Goal: Find specific page/section: Find specific page/section

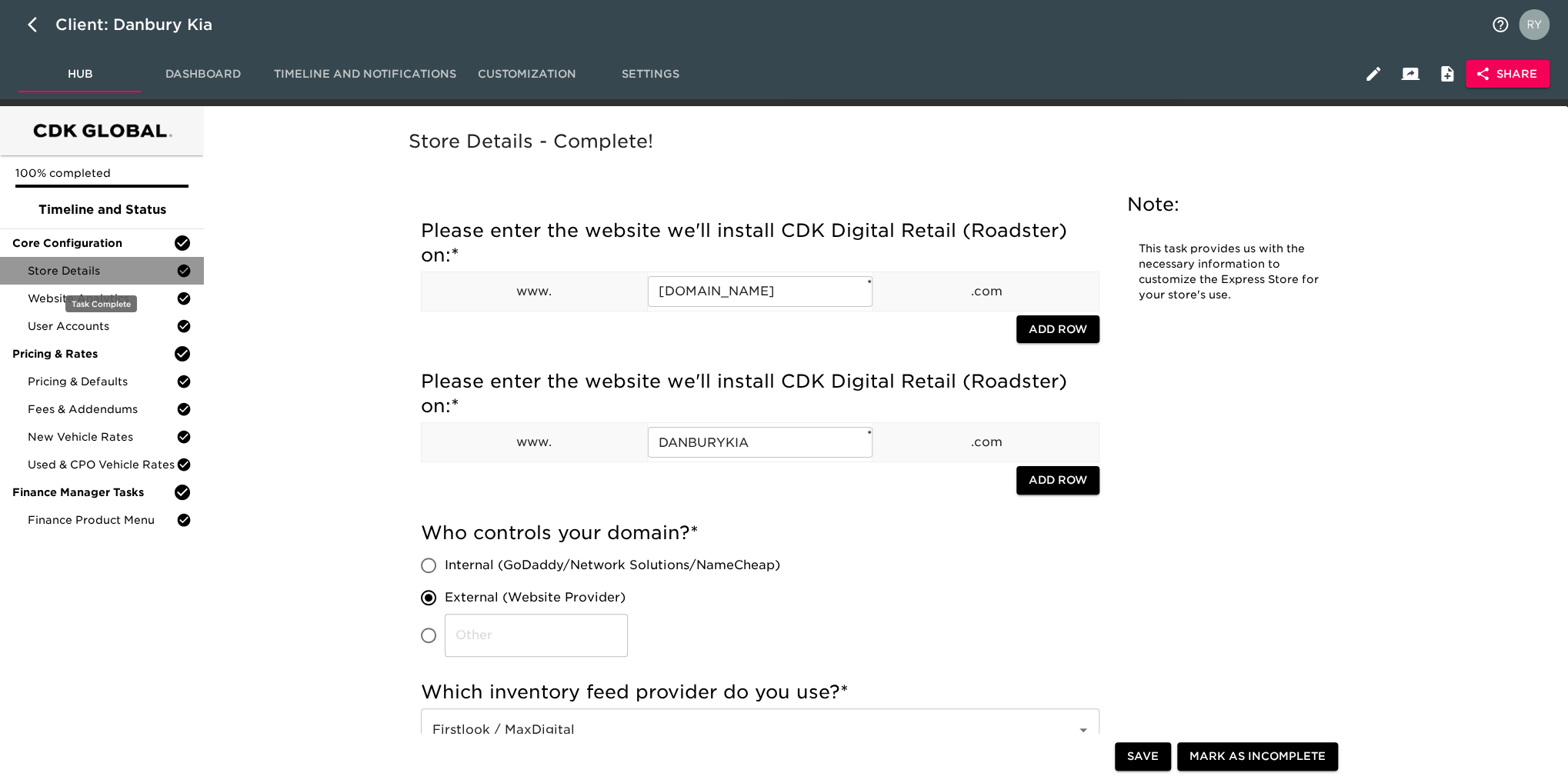
click at [78, 272] on span "Store Details" at bounding box center [101, 270] width 148 height 15
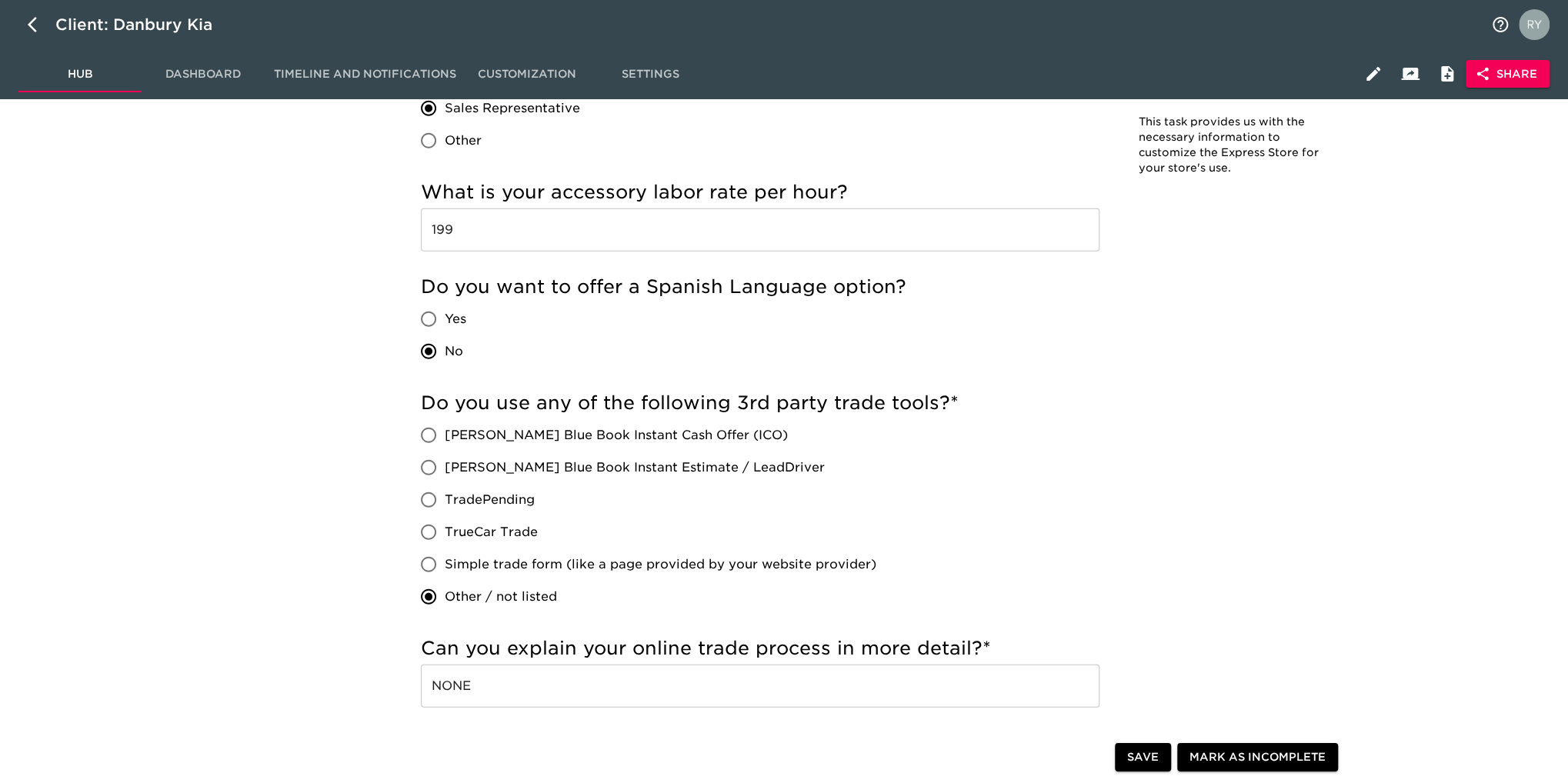
scroll to position [2693, 0]
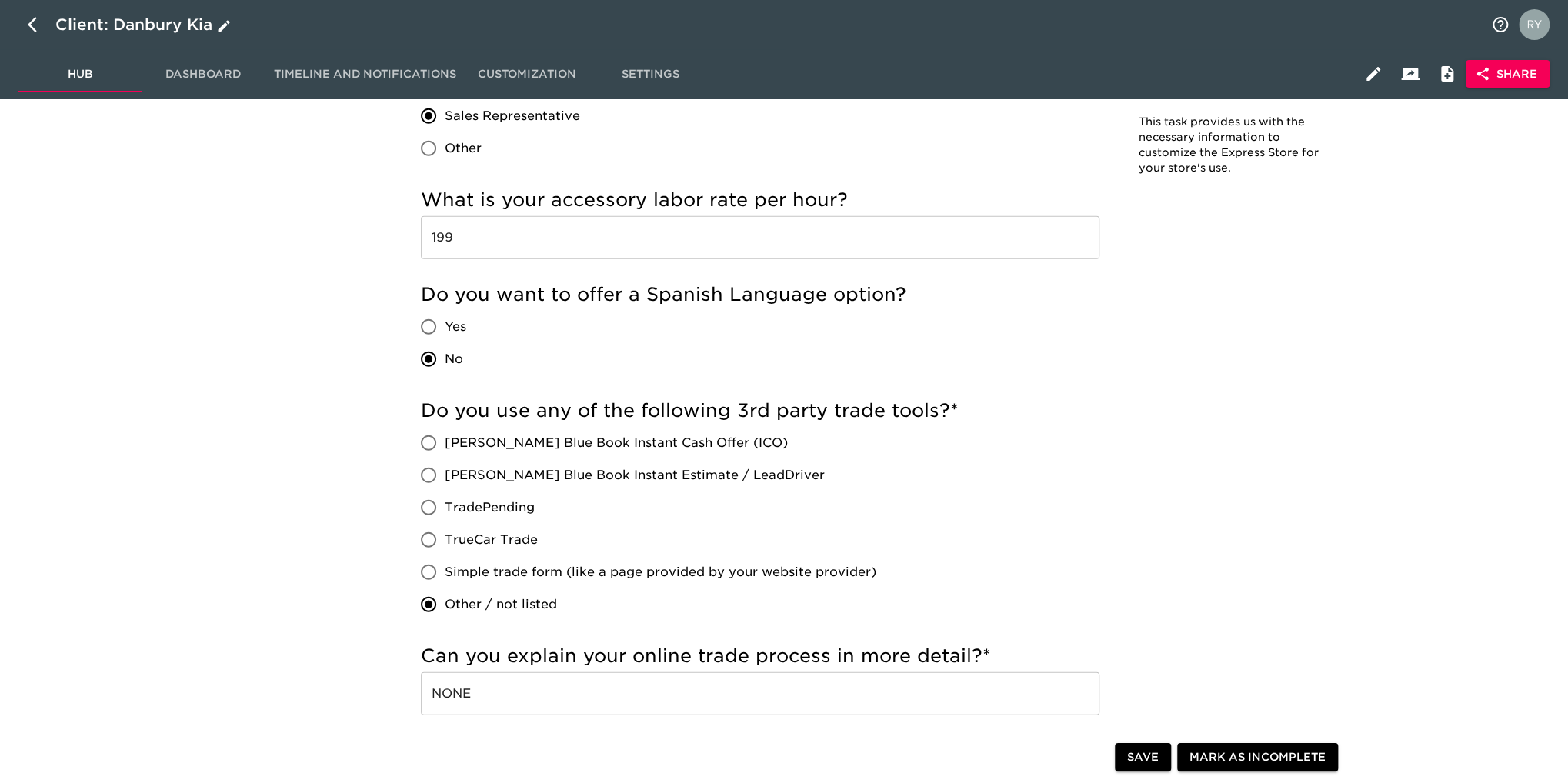
click at [31, 26] on icon "button" at bounding box center [32, 24] width 9 height 15
select select "10"
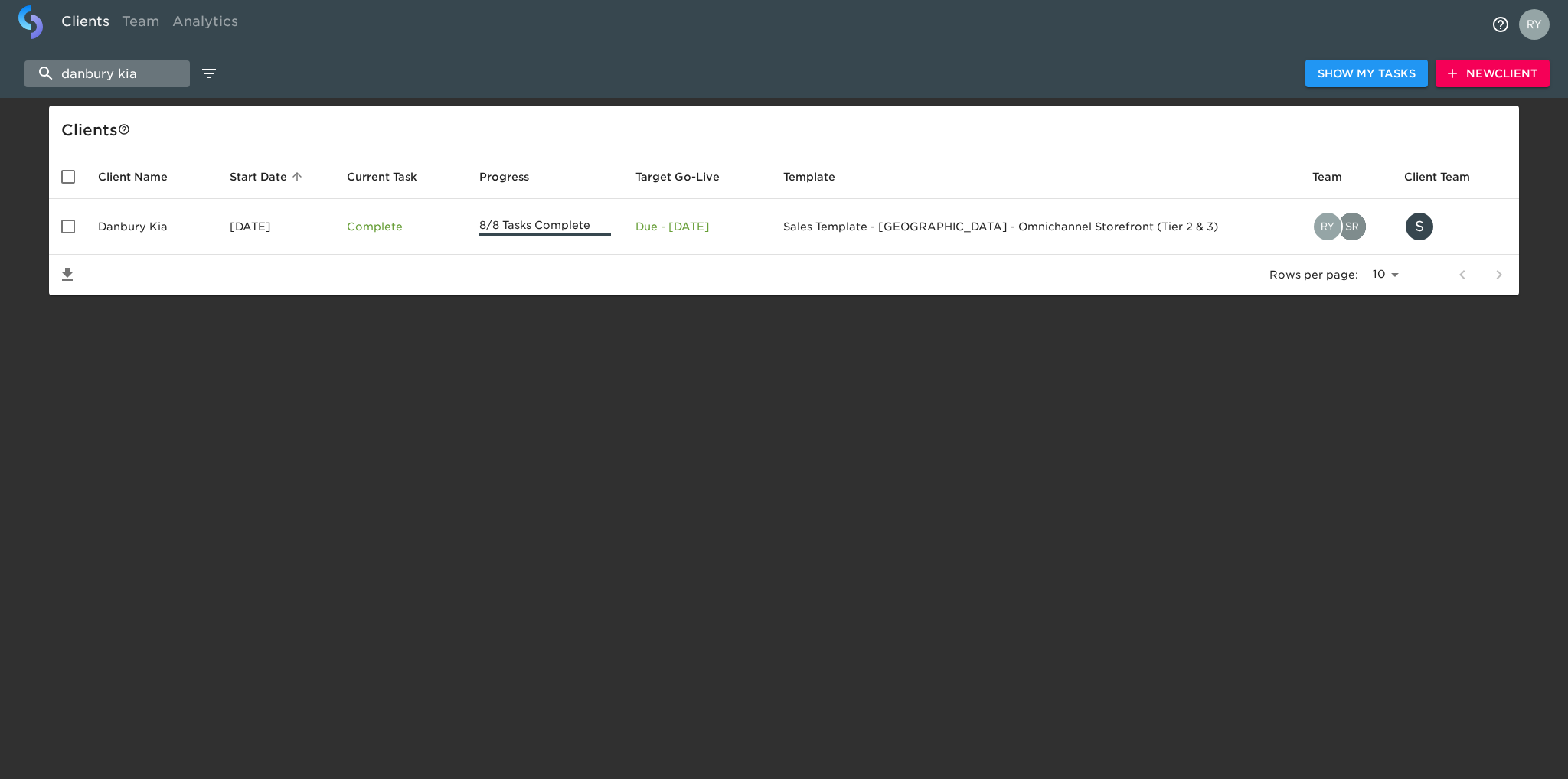
drag, startPoint x: 147, startPoint y: 71, endPoint x: 31, endPoint y: 75, distance: 116.1
click at [31, 75] on input "danbury kia" at bounding box center [107, 74] width 166 height 27
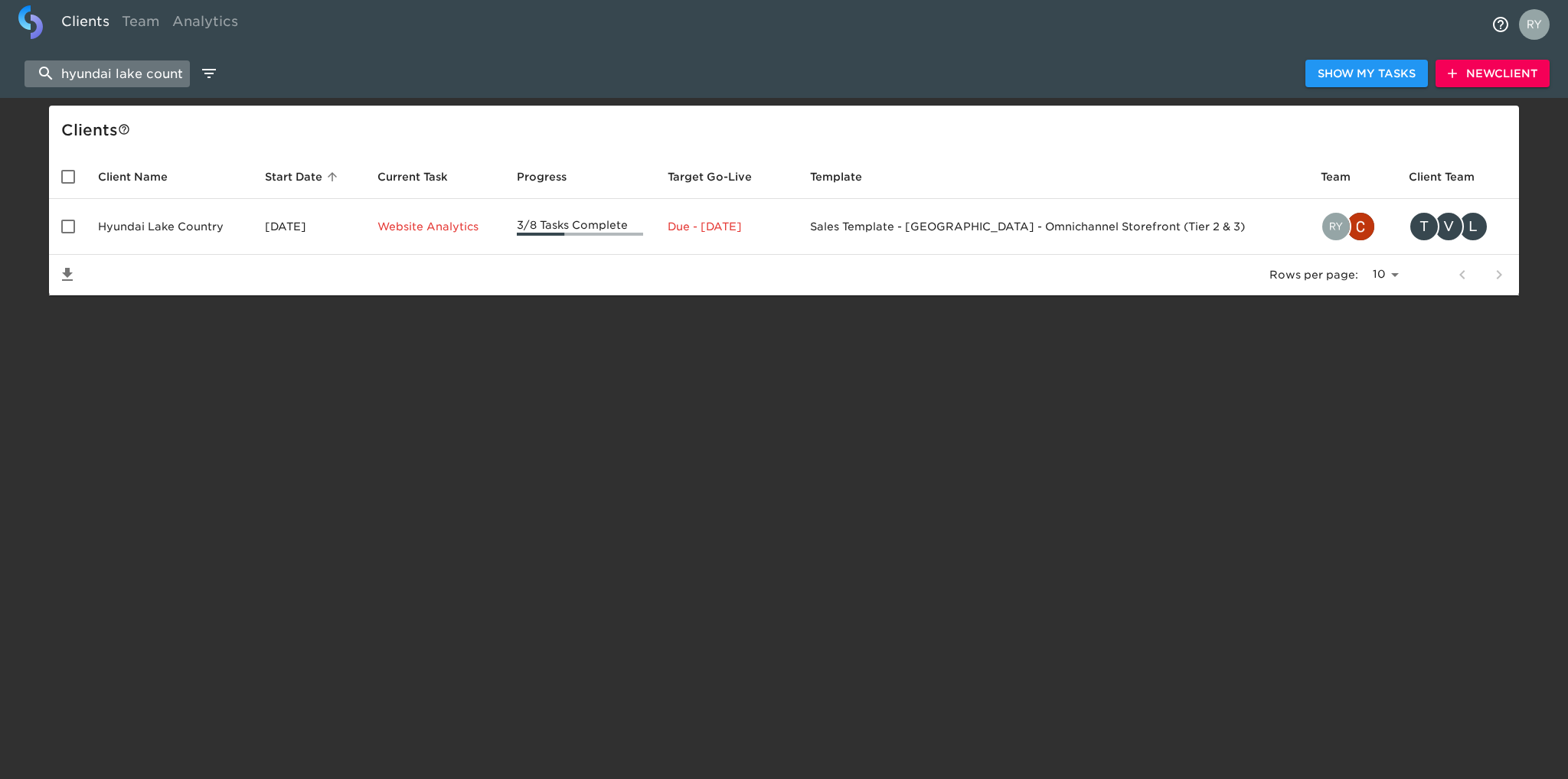
scroll to position [0, 11]
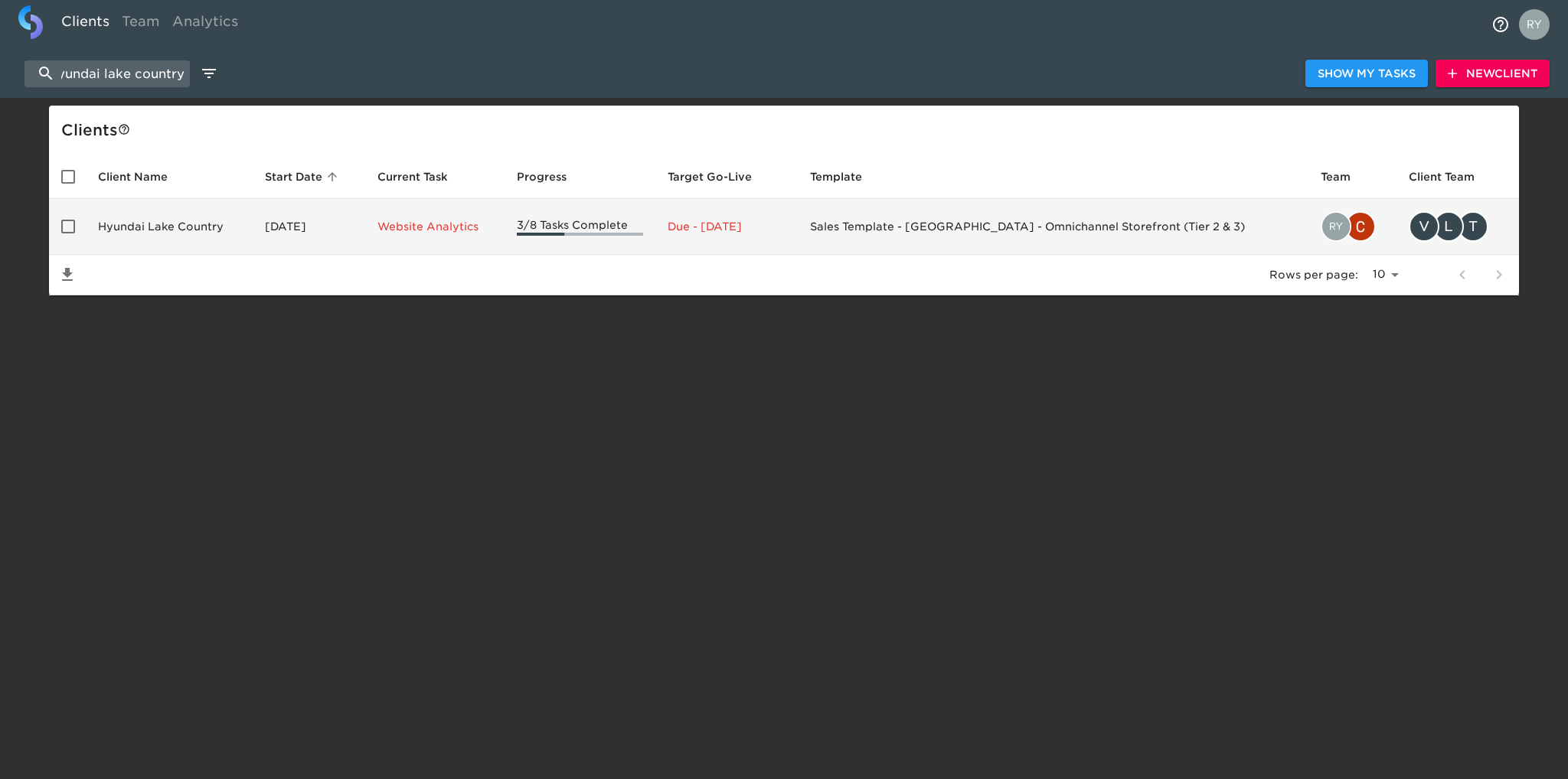
type input "hyundai lake country"
click at [140, 224] on td "Hyundai Lake Country" at bounding box center [169, 227] width 167 height 56
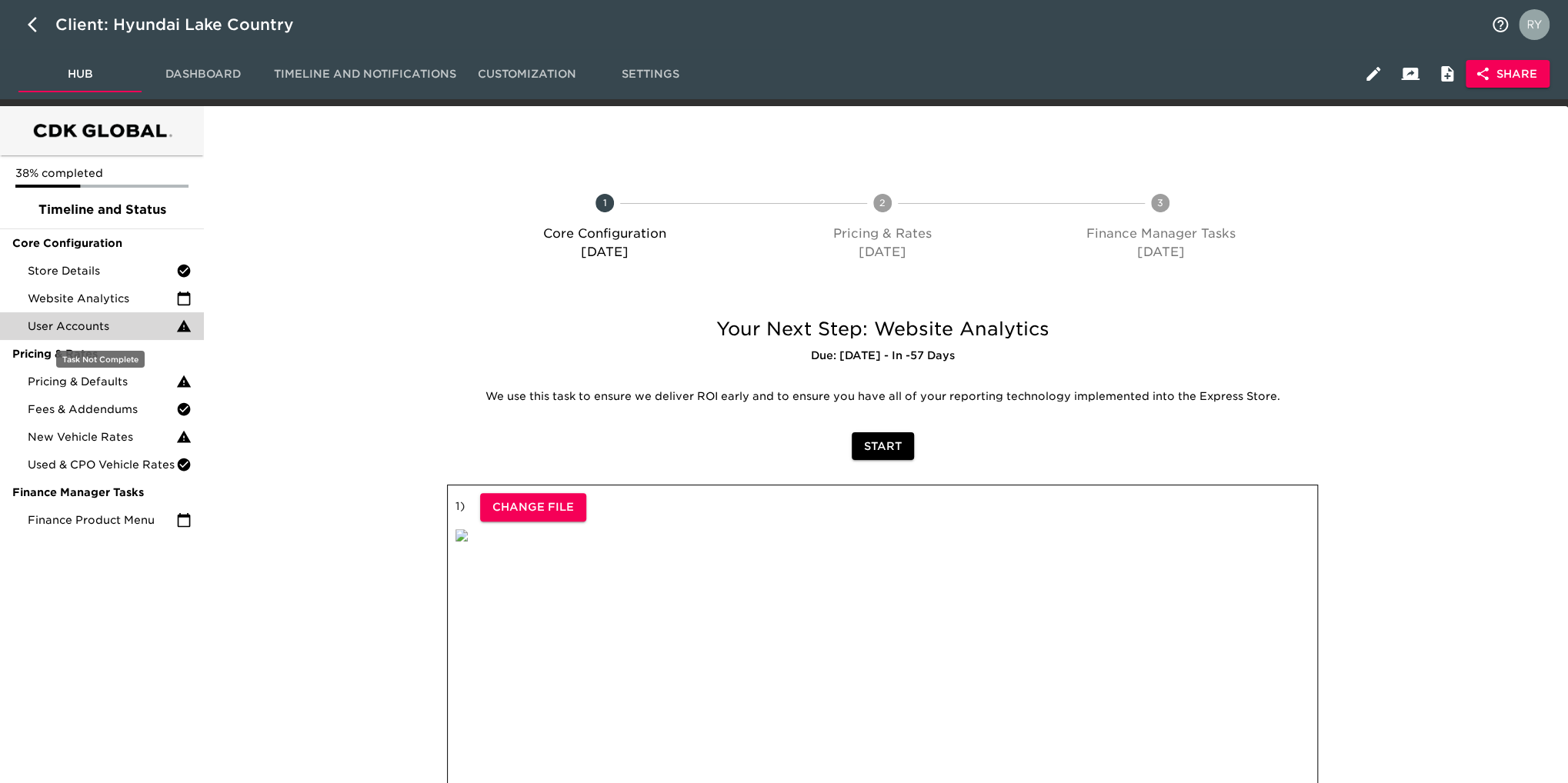
click at [112, 332] on span "User Accounts" at bounding box center [101, 325] width 148 height 15
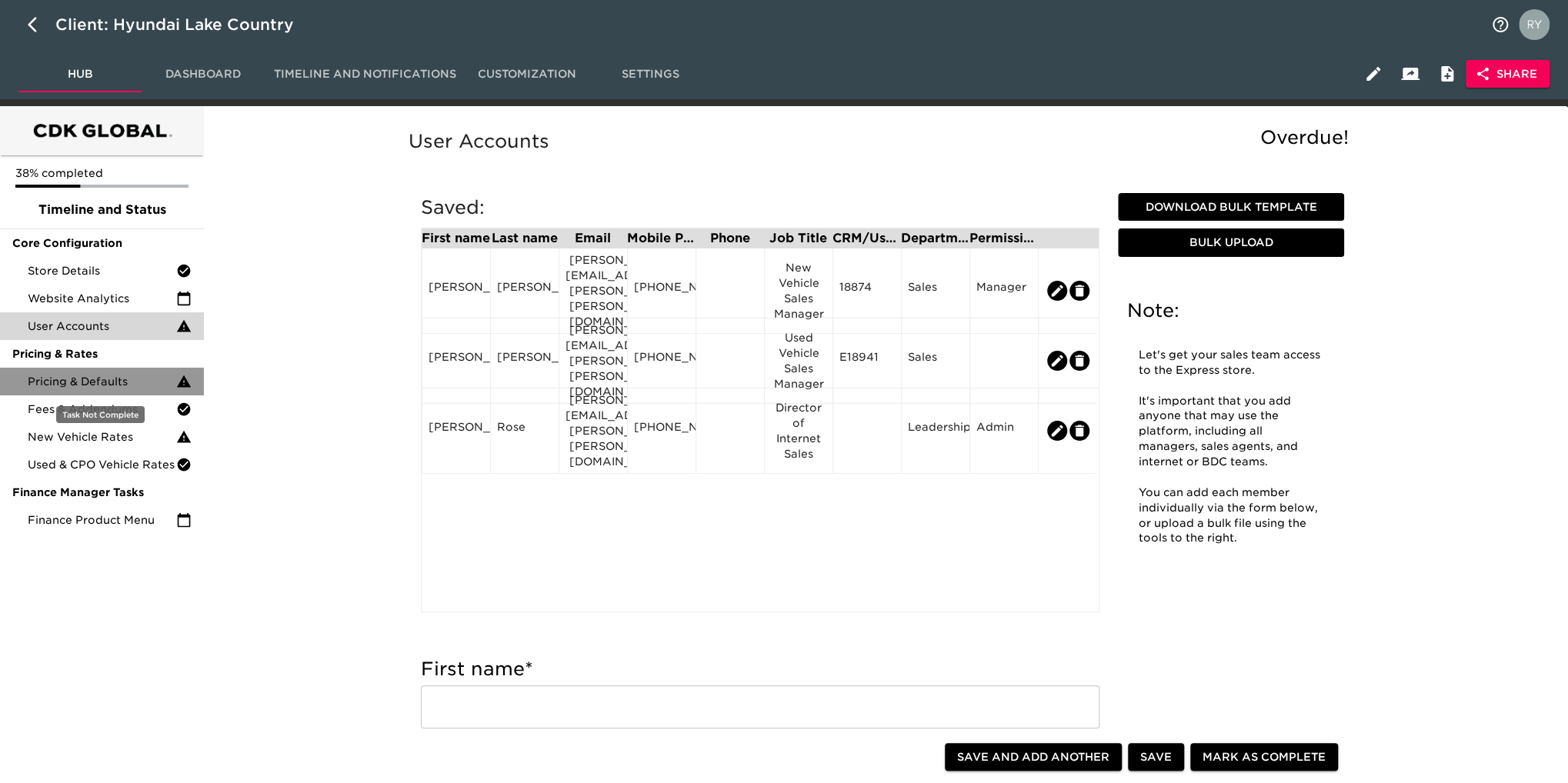
click at [102, 385] on span "Pricing & Defaults" at bounding box center [101, 381] width 148 height 15
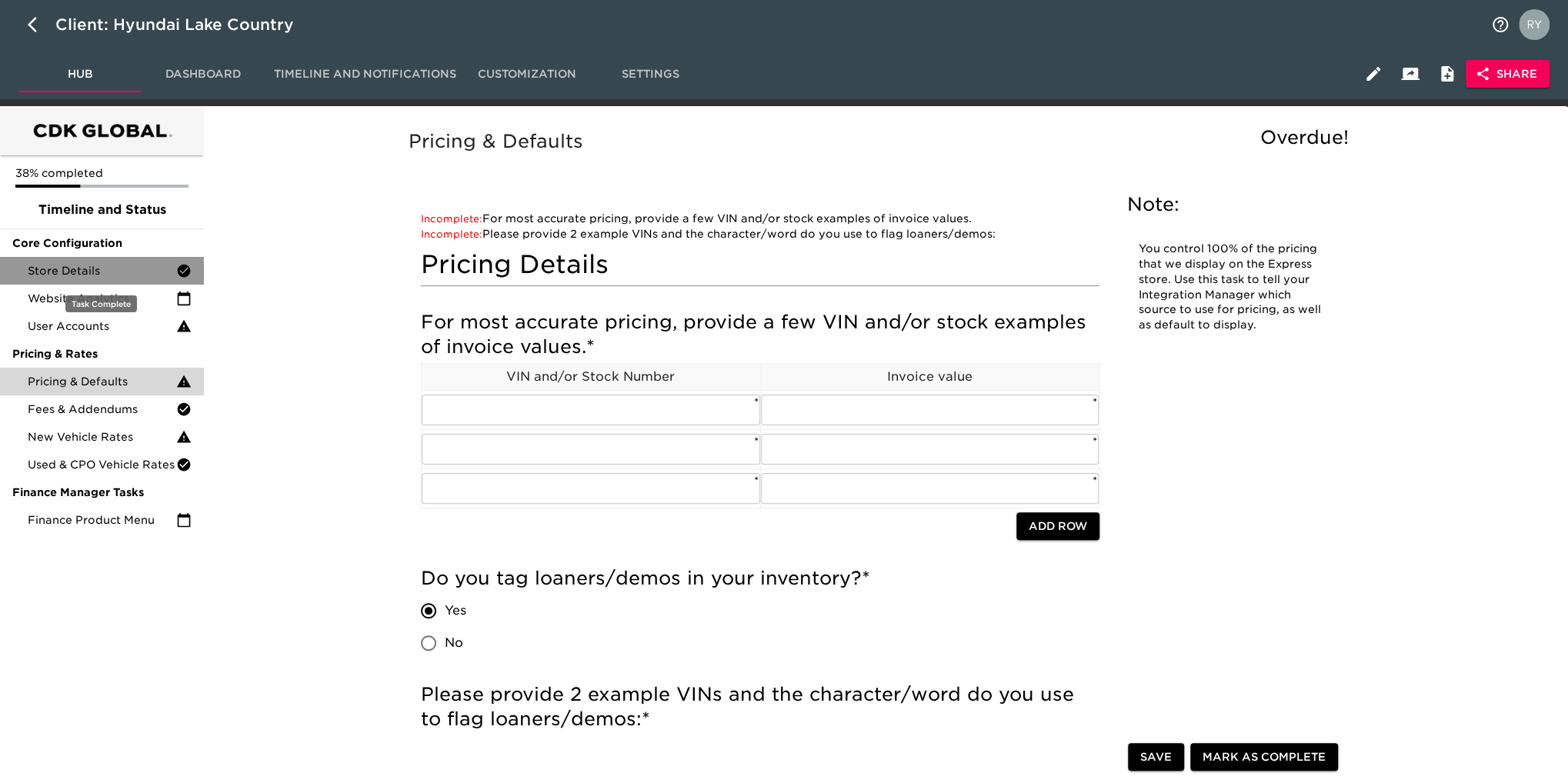
click at [56, 272] on span "Store Details" at bounding box center [101, 270] width 148 height 15
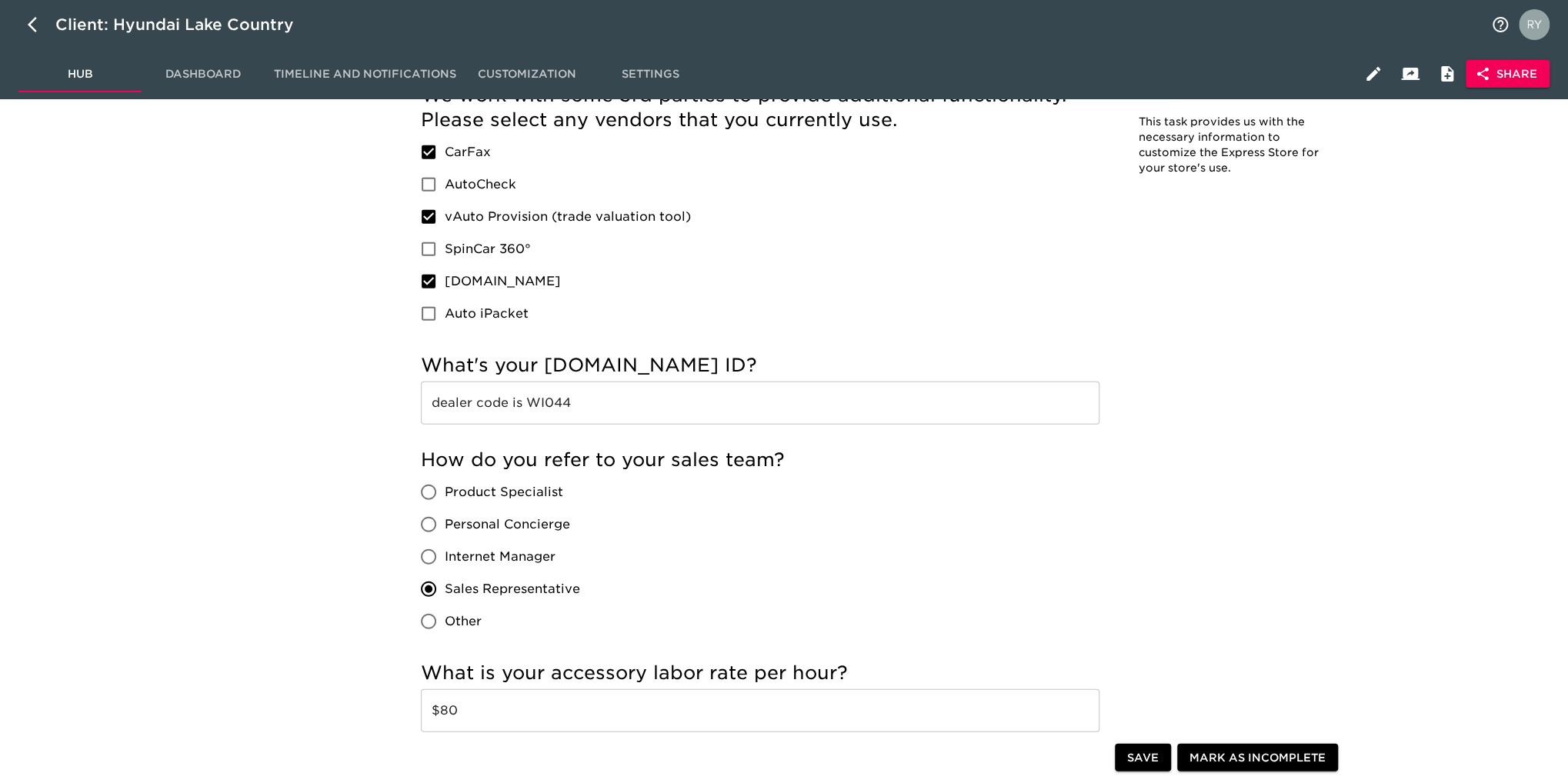
scroll to position [2308, 0]
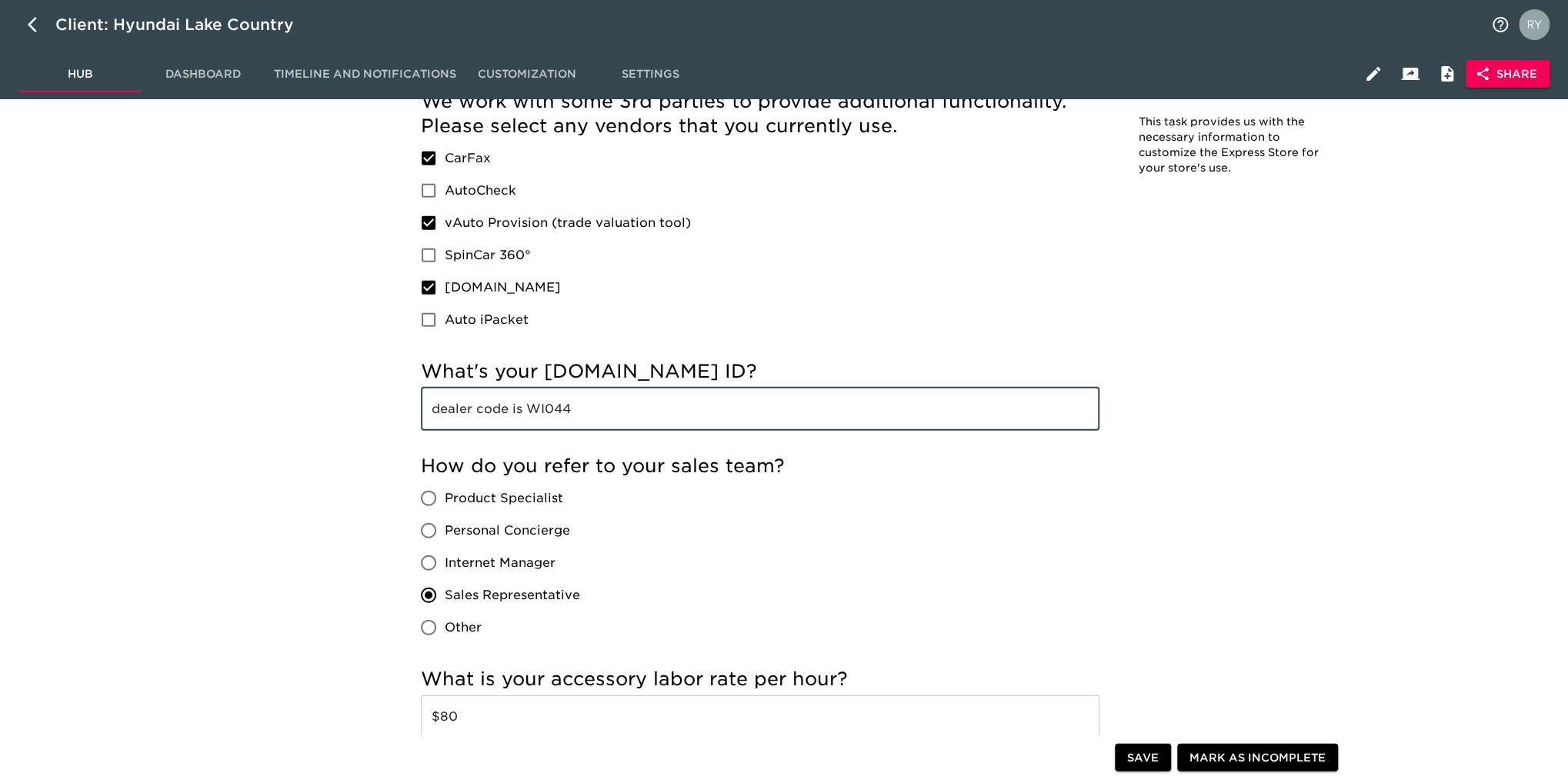
drag, startPoint x: 581, startPoint y: 410, endPoint x: 528, endPoint y: 421, distance: 54.1
click at [528, 421] on input "dealer code is WI044" at bounding box center [760, 409] width 679 height 43
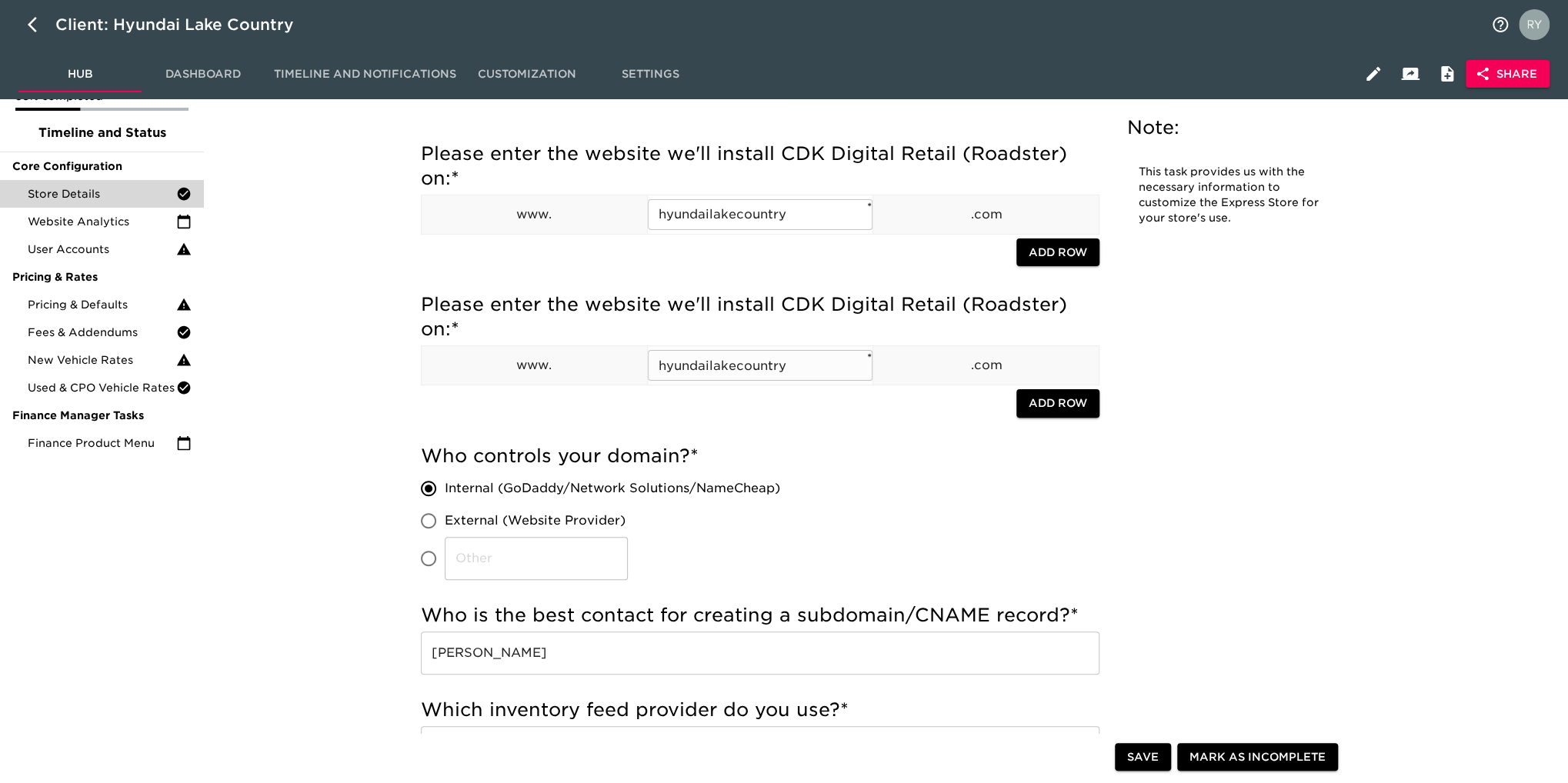
scroll to position [0, 0]
